Goal: Task Accomplishment & Management: Complete application form

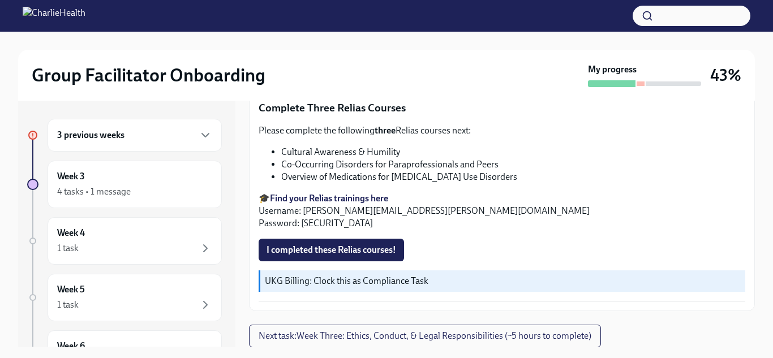
scroll to position [983, 0]
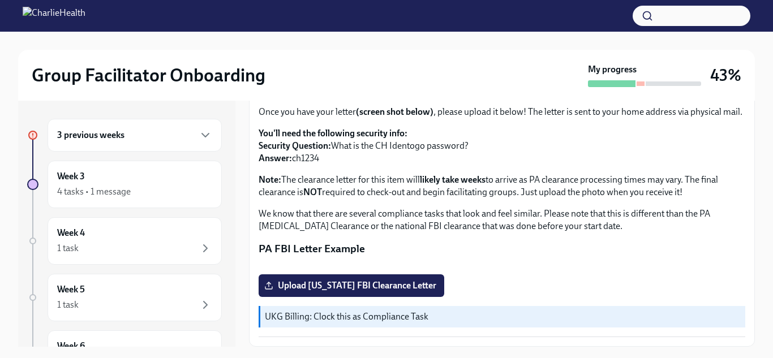
scroll to position [267, 0]
click at [347, 289] on span "Upload Pennsylvania FBI Clearance Letter" at bounding box center [351, 285] width 170 height 11
click at [0, 0] on input "Upload Pennsylvania FBI Clearance Letter" at bounding box center [0, 0] width 0 height 0
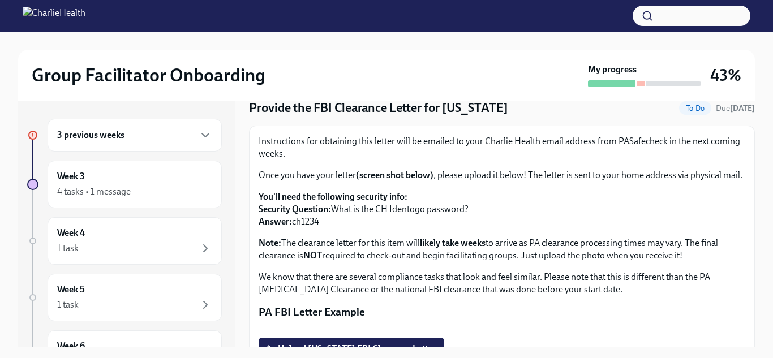
scroll to position [38, 0]
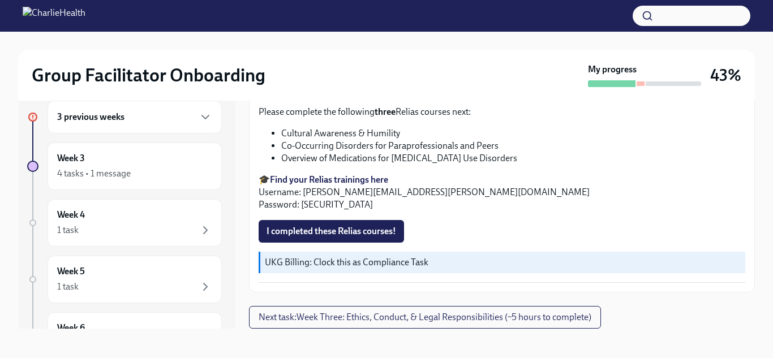
scroll to position [20, 0]
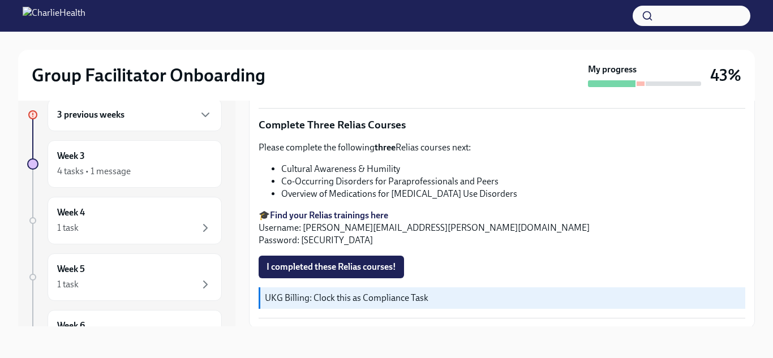
scroll to position [944, 0]
click at [308, 262] on span "I completed these Relias courses!" at bounding box center [331, 267] width 130 height 11
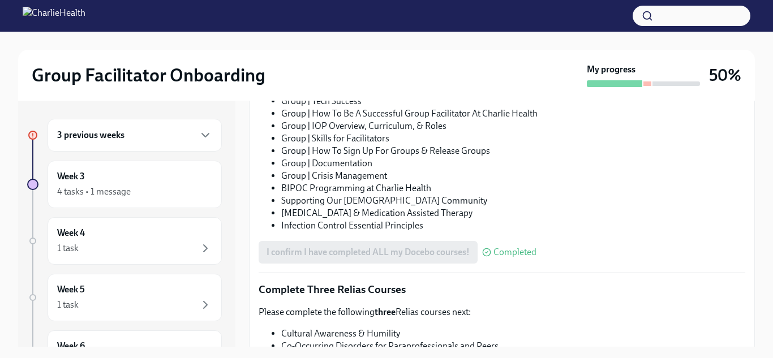
scroll to position [983, 0]
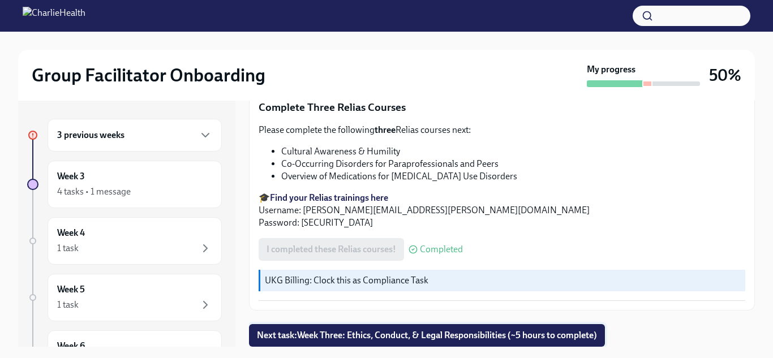
click at [438, 331] on span "Next task : Week Three: Ethics, Conduct, & Legal Responsibilities (~5 hours to …" at bounding box center [427, 335] width 340 height 11
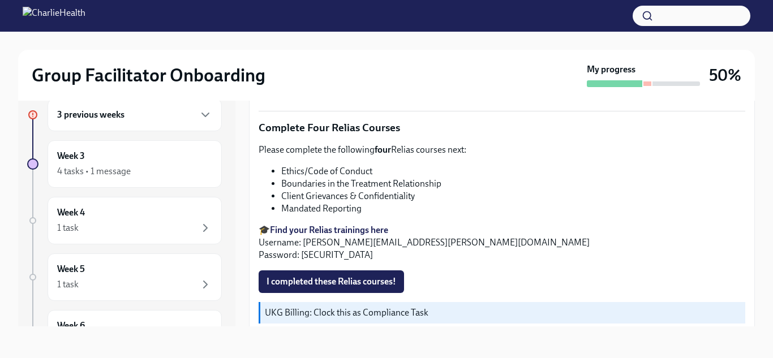
scroll to position [509, 0]
